Goal: Find specific page/section: Find specific page/section

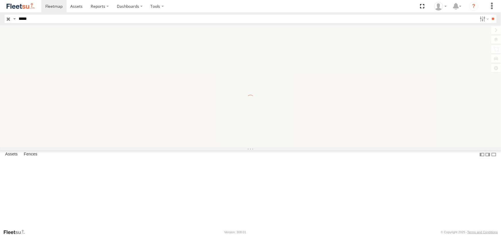
type input "*****"
click at [489, 15] on input "**" at bounding box center [492, 19] width 7 height 8
